Goal: Communication & Community: Answer question/provide support

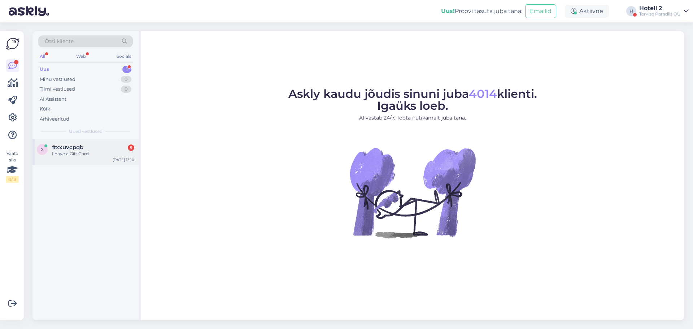
click at [97, 152] on div "I have a Gift Card." at bounding box center [93, 153] width 82 height 6
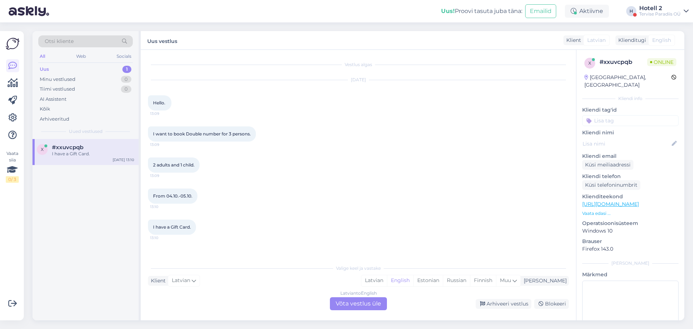
click at [353, 303] on div "Latvian to English Võta vestlus üle" at bounding box center [358, 303] width 57 height 13
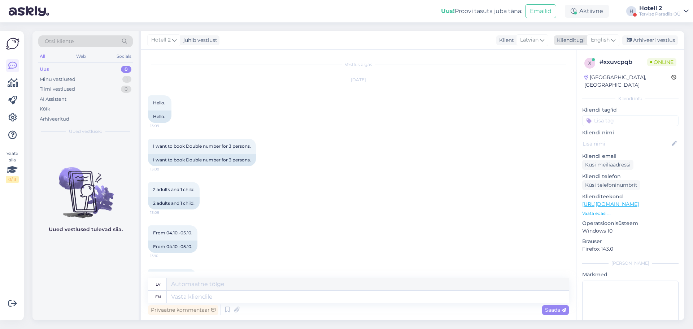
click at [604, 39] on span "English" at bounding box center [600, 40] width 19 height 8
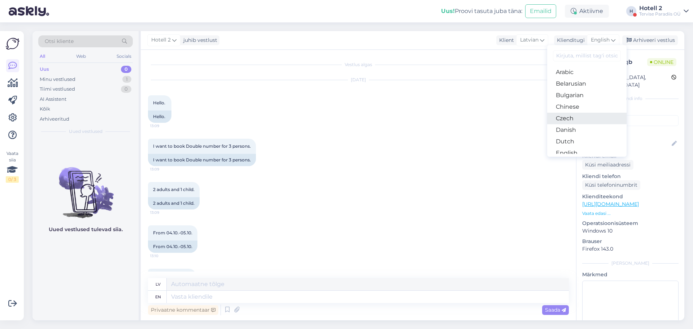
scroll to position [36, 0]
click at [580, 126] on link "Estonian" at bounding box center [586, 129] width 79 height 12
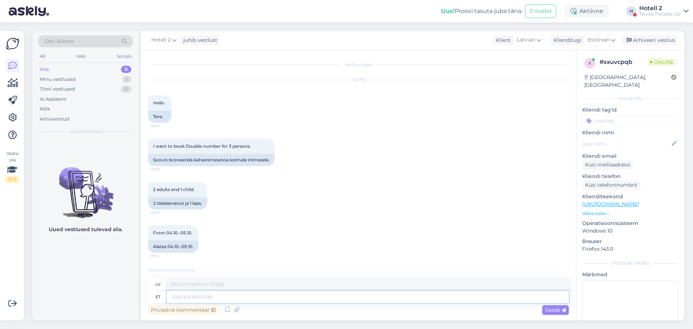
click at [224, 293] on textarea at bounding box center [368, 296] width 402 height 12
type textarea "Tere!"
type textarea "Sveiki"
type textarea "Tere!"
type textarea "Sveiki!"
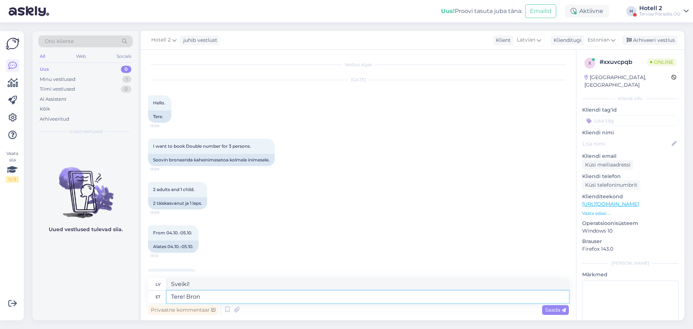
type textarea "Tere! Brone"
type textarea "Sveiki! Rezervē tagad"
type textarea "Tere! Broneerimiseks s"
type textarea "Sveiki! Rezervēšanai"
type textarea "Tere! Broneerimiseks saatke"
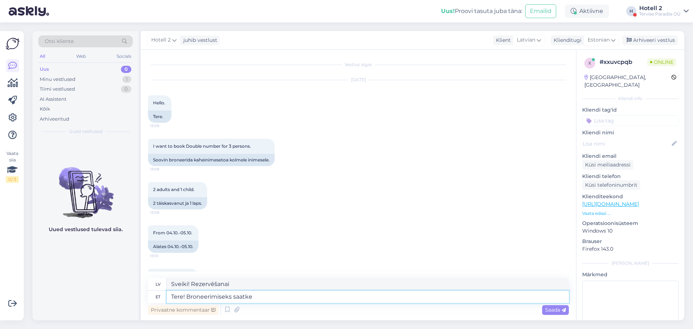
type textarea "Sveiki! Lai rezervētu, sūtiet"
type textarea "Tere! Broneerimiseks saatke e-mail"
type textarea "Sveiki! Lai veiktu rezervāciju, rakstiet e-pastu."
type textarea "Tere! Broneerimiseks saatke e-mail sales@"
type textarea "Sveiki! Rezervāciju veikšanai, lūdzu, rakstiet e-pastu pārdošanas nodaļai."
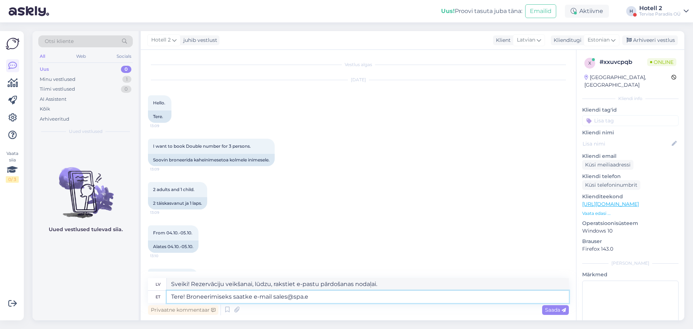
type textarea "Tere! Broneerimiseks saatke e-mail [EMAIL_ADDRESS][DOMAIN_NAME]"
type textarea "Sveiki! Lai veiktu rezervāciju, rakstiet [EMAIL_ADDRESS][DOMAIN_NAME]"
type textarea "Tere! Broneerimiseks saatke e-mail [EMAIL_ADDRESS][DOMAIN_NAME]"
click at [552, 310] on span "Saada" at bounding box center [555, 309] width 21 height 6
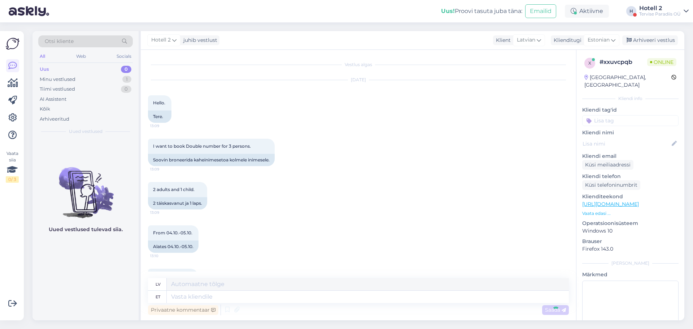
scroll to position [76, 0]
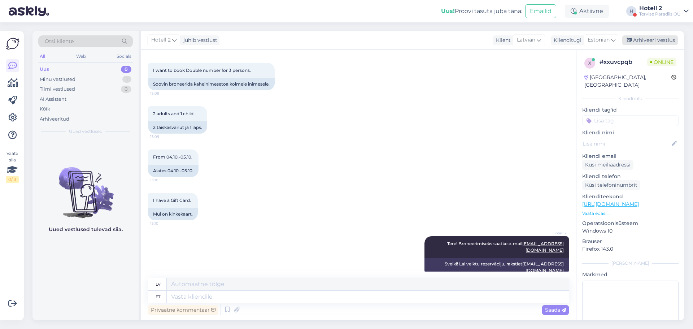
click at [636, 39] on div "Arhiveeri vestlus" at bounding box center [650, 40] width 56 height 10
